Goal: Task Accomplishment & Management: Use online tool/utility

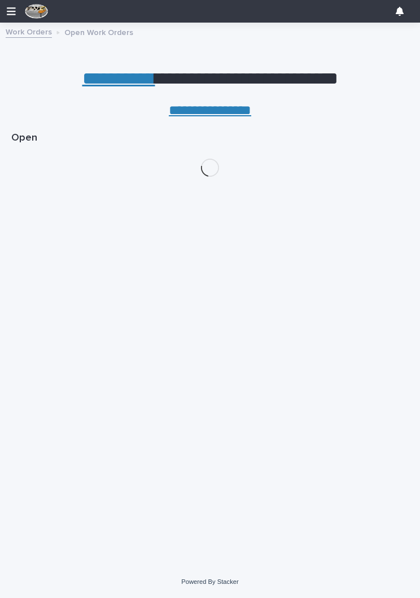
scroll to position [0, 5]
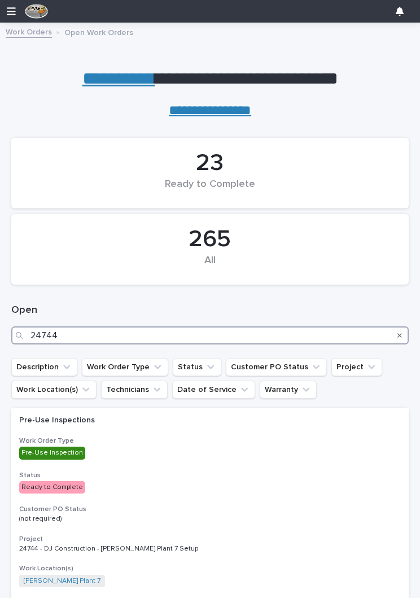
click at [163, 328] on input "24744" at bounding box center [210, 335] width 398 height 18
click at [234, 333] on input "24744" at bounding box center [210, 335] width 398 height 18
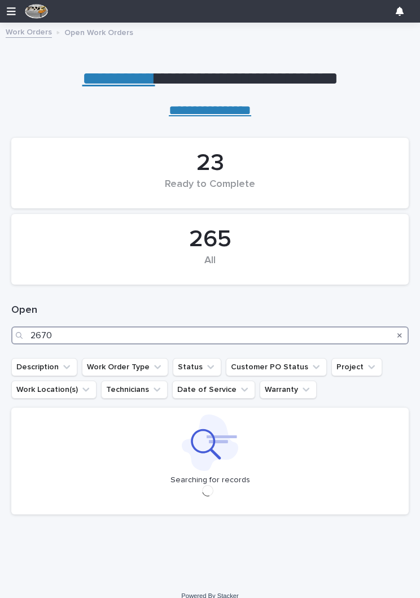
type input "26704"
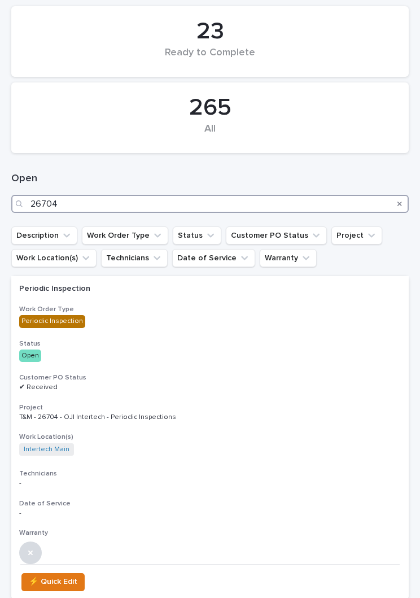
scroll to position [130, 0]
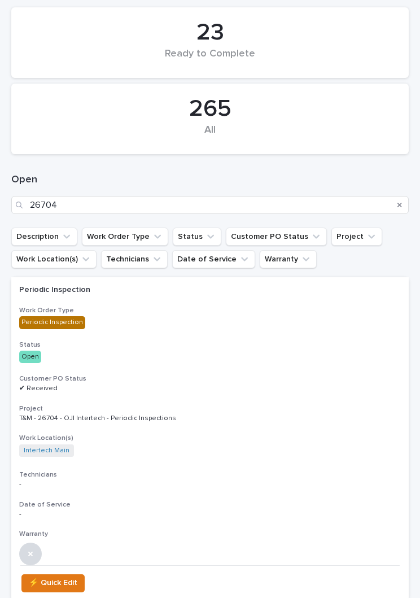
click at [243, 331] on div "Periodic Inspection Work Order Type Periodic Inspection Status Open Customer PO…" at bounding box center [210, 420] width 398 height 287
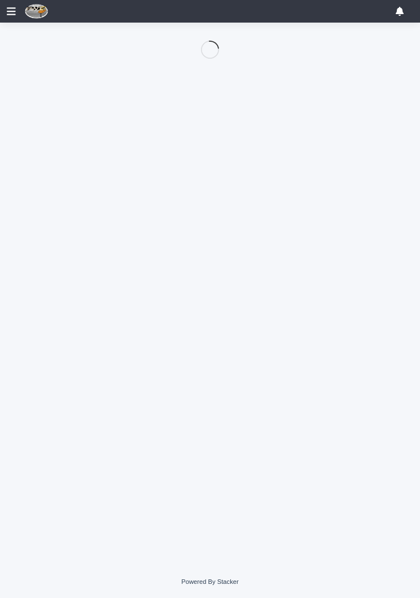
scroll to position [54, 0]
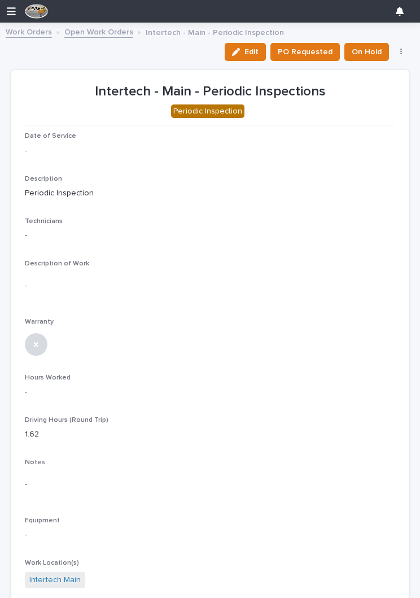
click at [240, 49] on icon "button" at bounding box center [236, 52] width 8 height 8
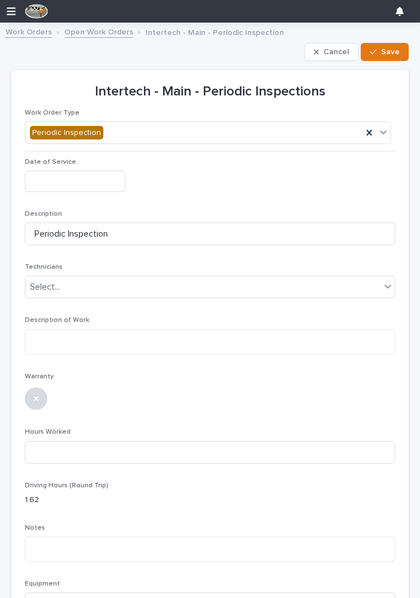
click at [65, 174] on input "text" at bounding box center [75, 181] width 101 height 21
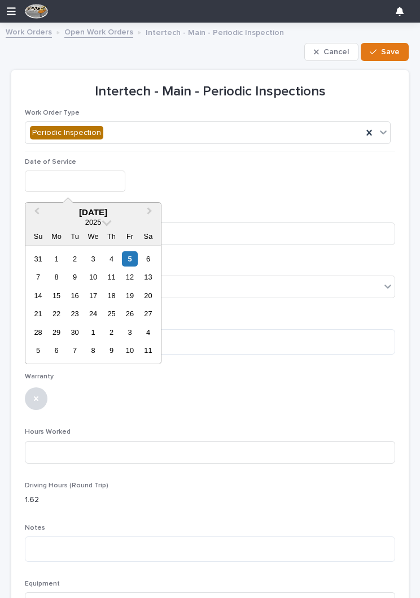
click at [130, 260] on div "5" at bounding box center [129, 258] width 15 height 15
type input "**********"
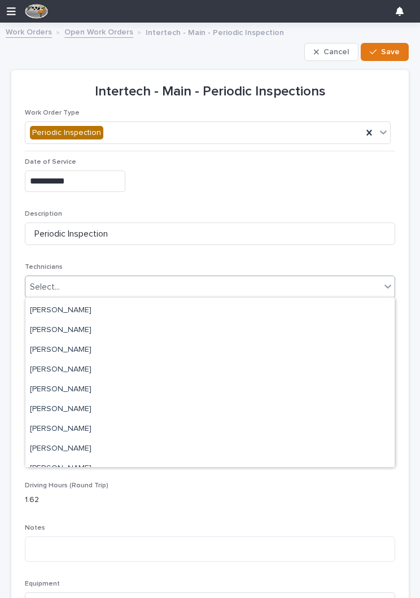
scroll to position [96, 0]
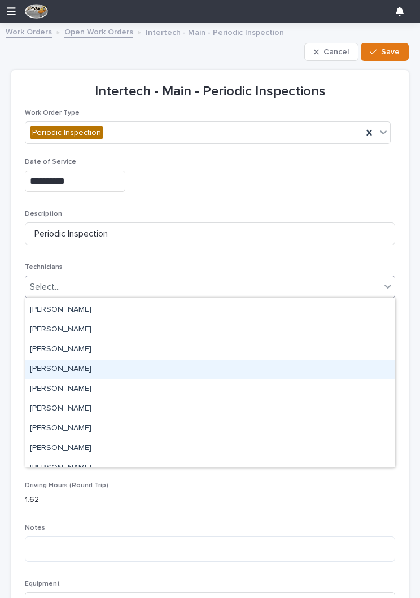
click at [272, 372] on div "[PERSON_NAME]" at bounding box center [209, 370] width 369 height 20
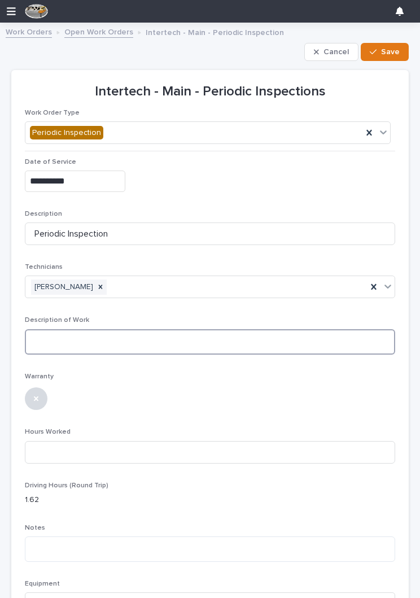
click at [247, 339] on textarea at bounding box center [210, 341] width 370 height 25
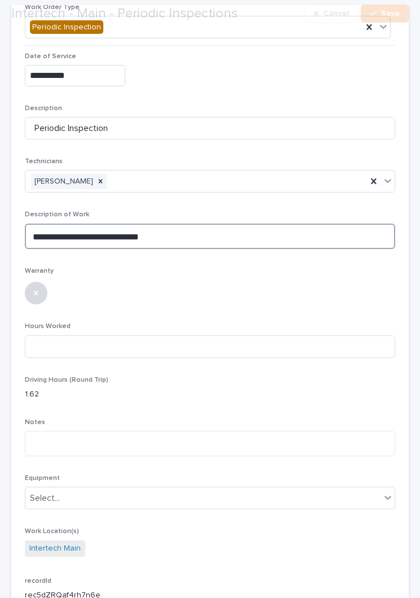
scroll to position [122, 0]
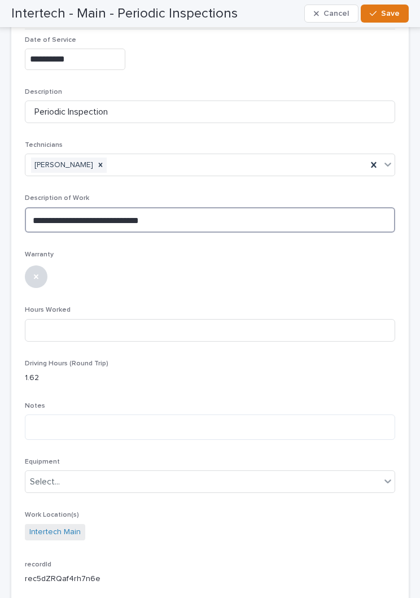
type textarea "**********"
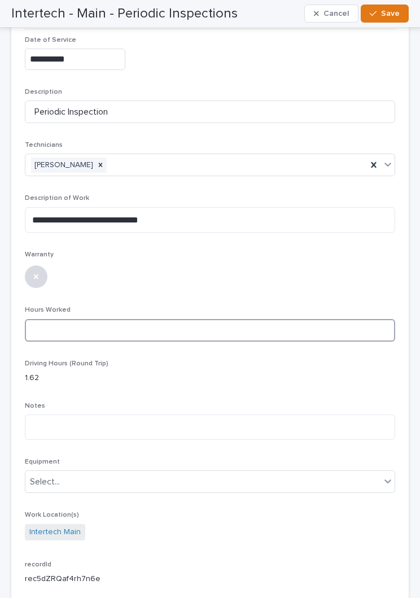
click at [266, 326] on input at bounding box center [210, 330] width 370 height 23
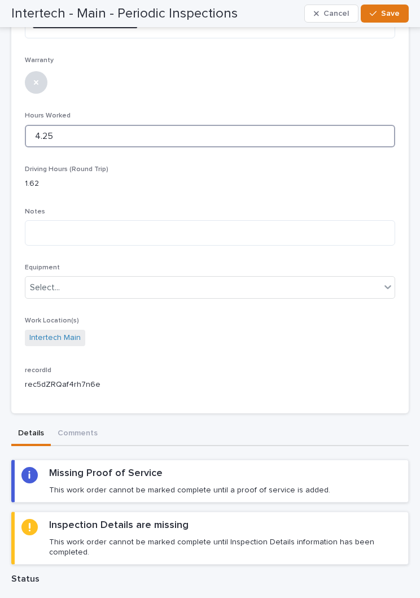
scroll to position [321, 0]
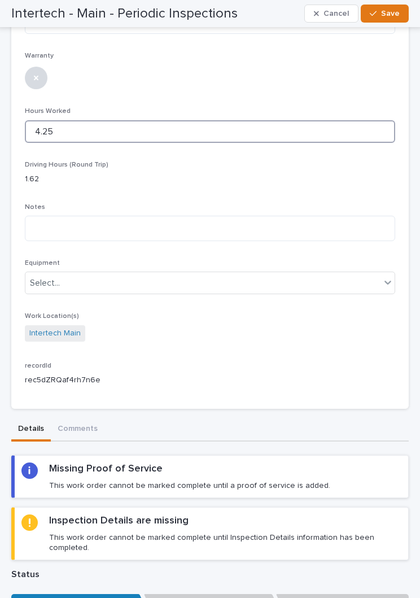
type input "4.25"
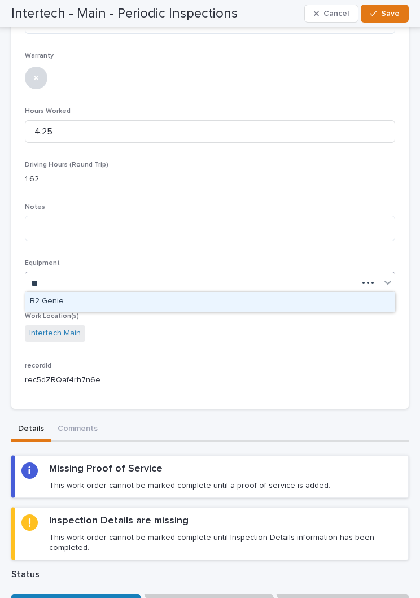
type input "**"
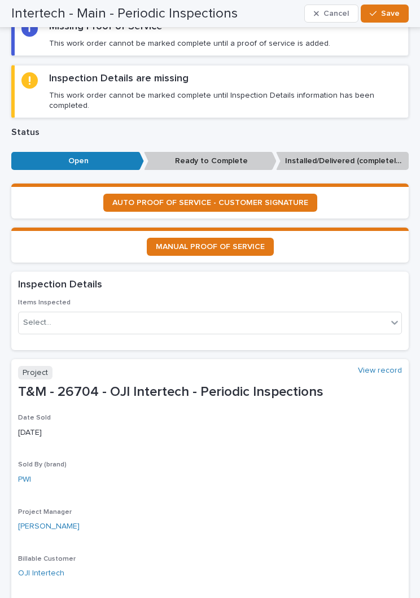
scroll to position [762, 0]
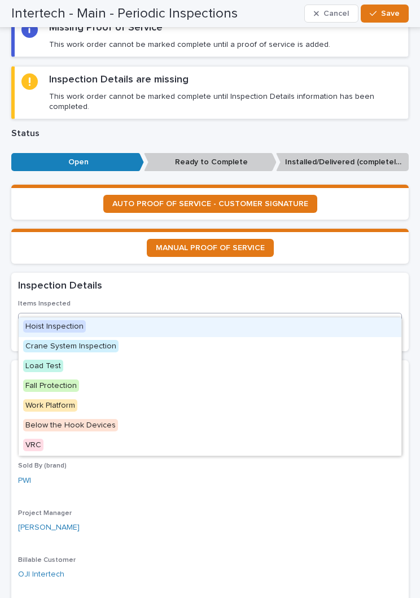
click at [264, 330] on div "Hoist Inspection" at bounding box center [210, 327] width 383 height 20
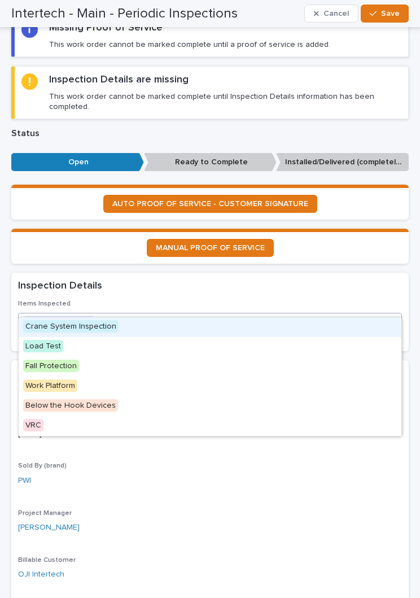
click at [242, 330] on div "Crane System Inspection" at bounding box center [210, 327] width 383 height 20
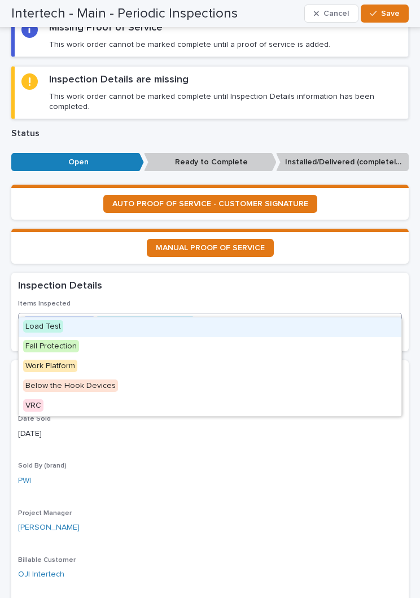
click at [359, 273] on div "Inspection Details" at bounding box center [210, 286] width 398 height 27
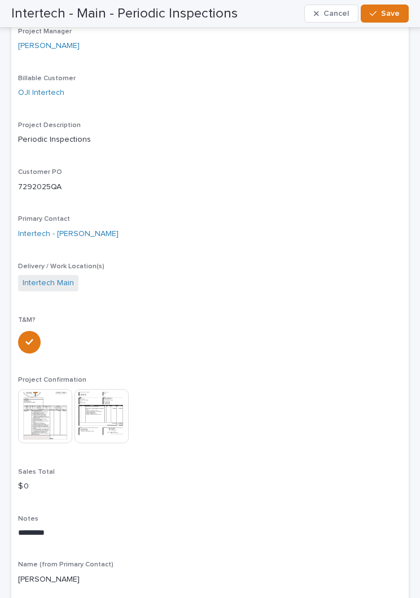
scroll to position [1224, 0]
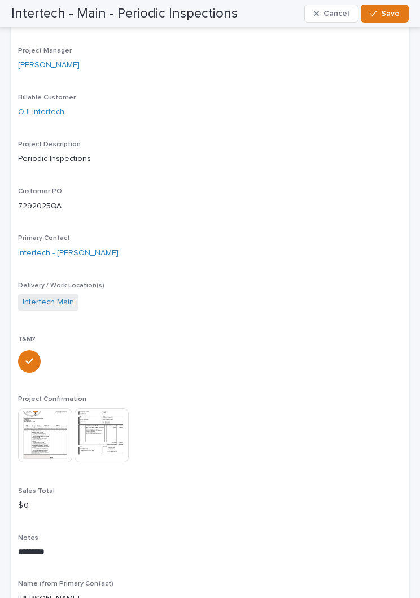
click at [379, 13] on div "button" at bounding box center [375, 14] width 11 height 8
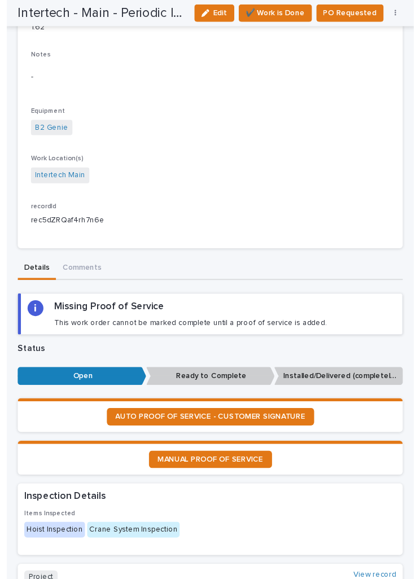
scroll to position [398, 0]
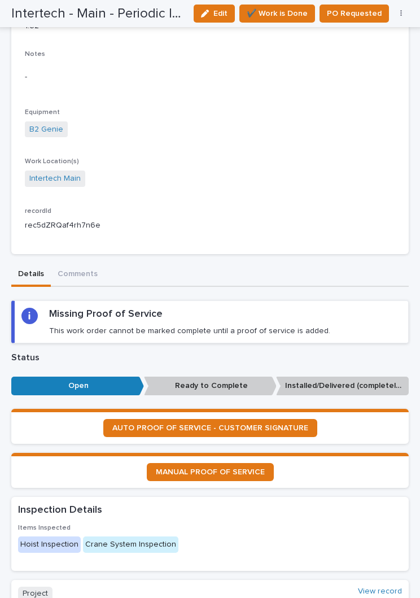
click at [295, 424] on span "AUTO PROOF OF SERVICE - CUSTOMER SIGNATURE" at bounding box center [210, 428] width 196 height 8
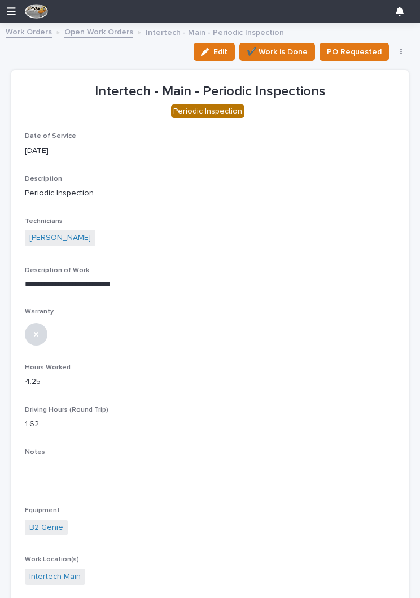
scroll to position [0, 0]
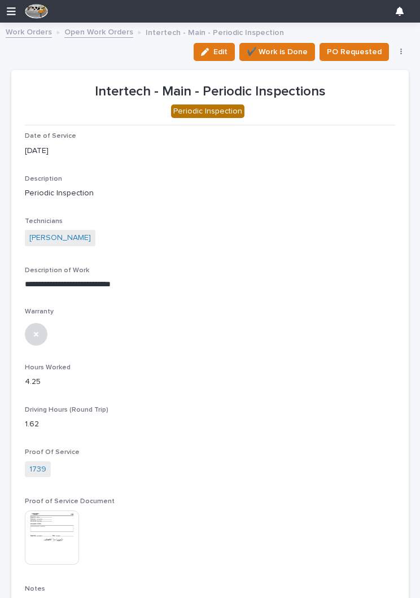
click at [290, 55] on span "✔️ Work is Done" at bounding box center [277, 52] width 61 height 14
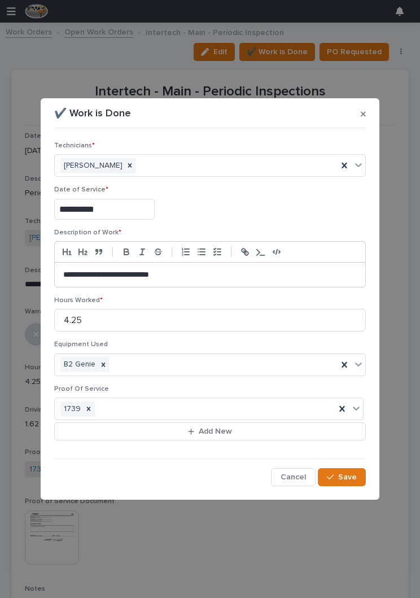
click at [342, 477] on span "Save" at bounding box center [347, 477] width 19 height 10
